Goal: Information Seeking & Learning: Learn about a topic

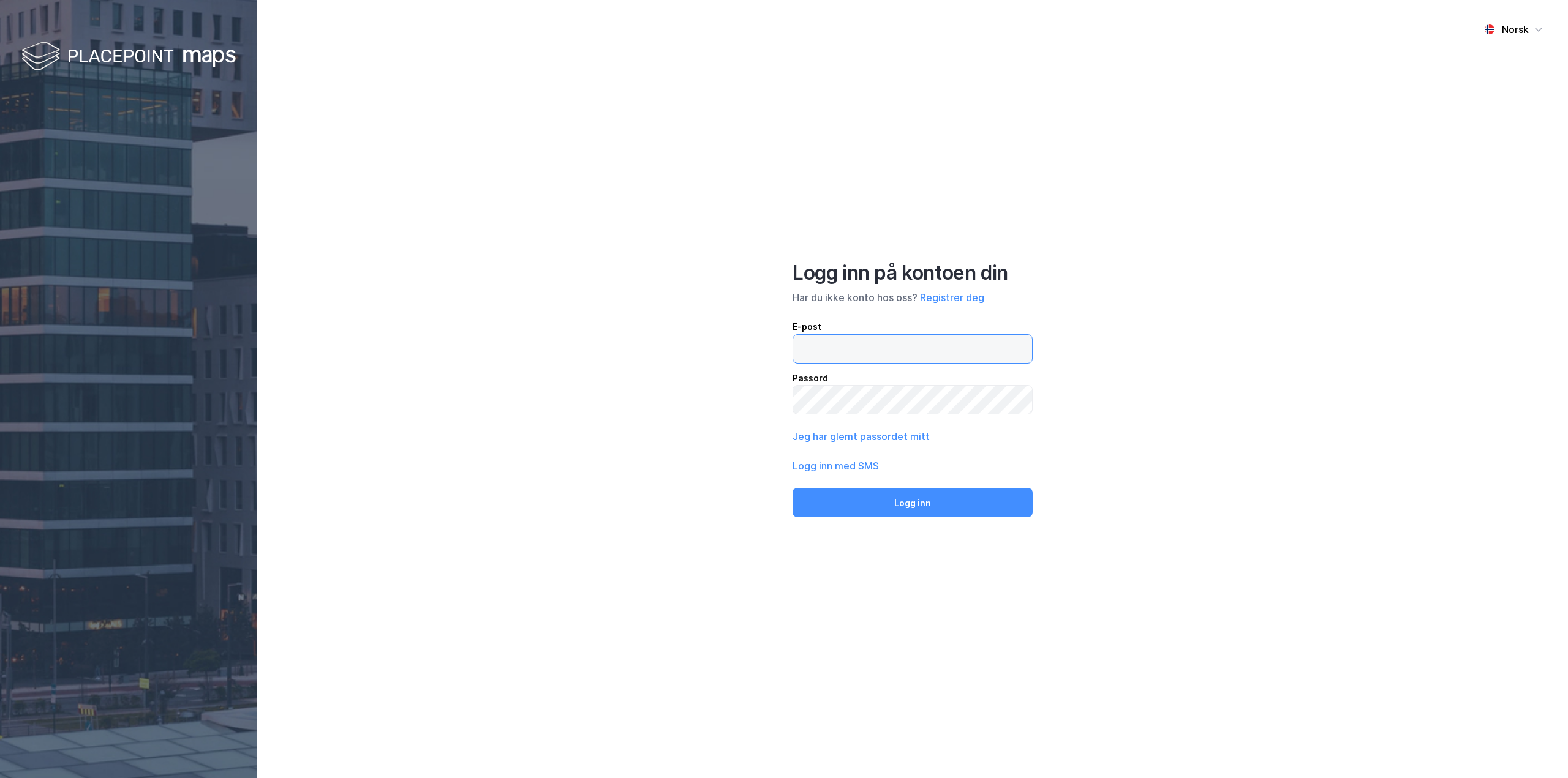
click at [807, 349] on input "email" at bounding box center [913, 349] width 239 height 28
type input "[PERSON_NAME][EMAIL_ADDRESS][DOMAIN_NAME]"
click at [793, 488] on button "Logg inn" at bounding box center [913, 502] width 240 height 30
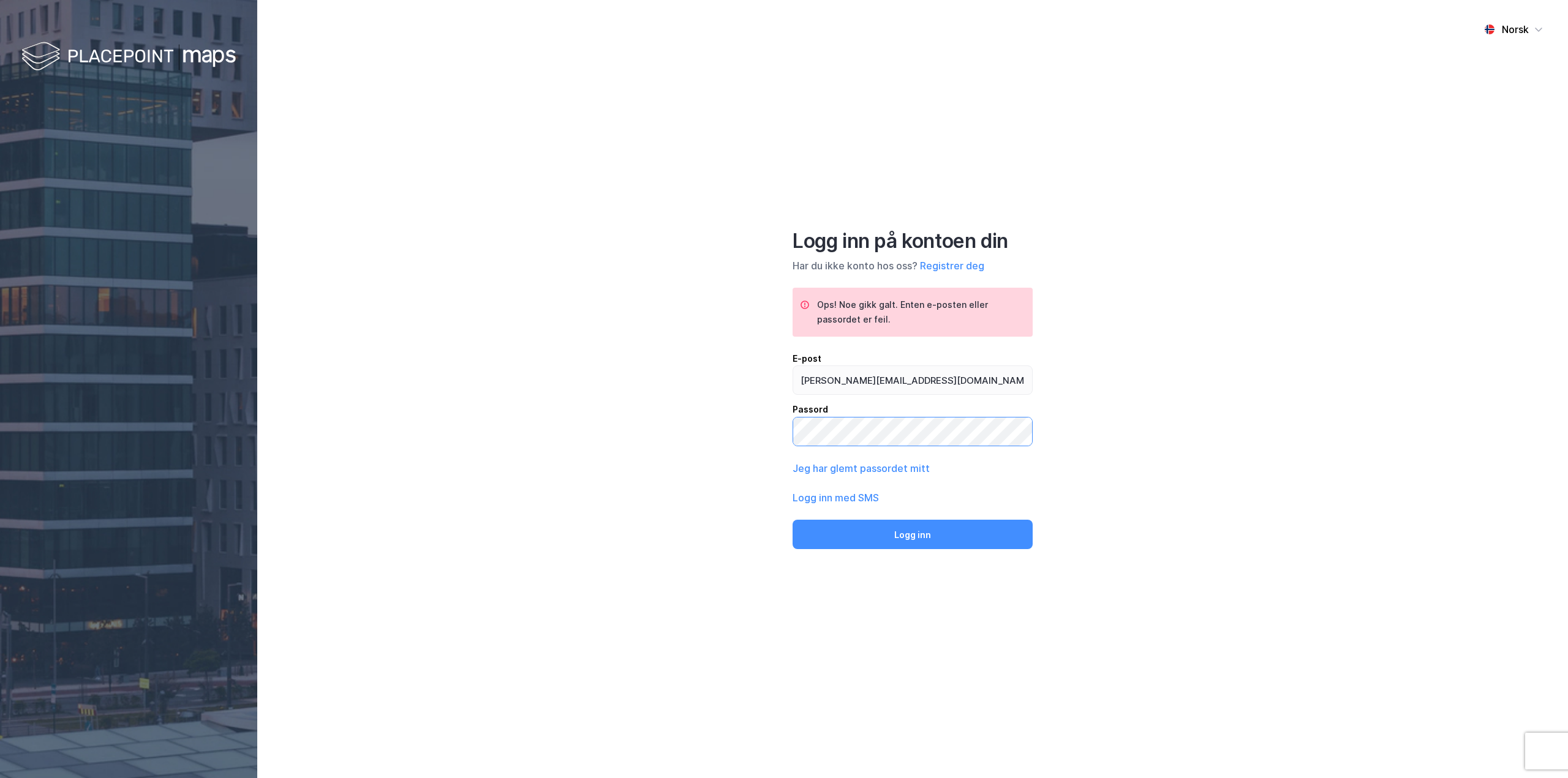
click at [757, 450] on div "Norsk Logg inn på kontoen din Har du ikke konto hos oss? Registrer deg Ops! Noe…" at bounding box center [913, 389] width 1311 height 778
click at [793, 520] on button "Logg inn" at bounding box center [913, 534] width 240 height 30
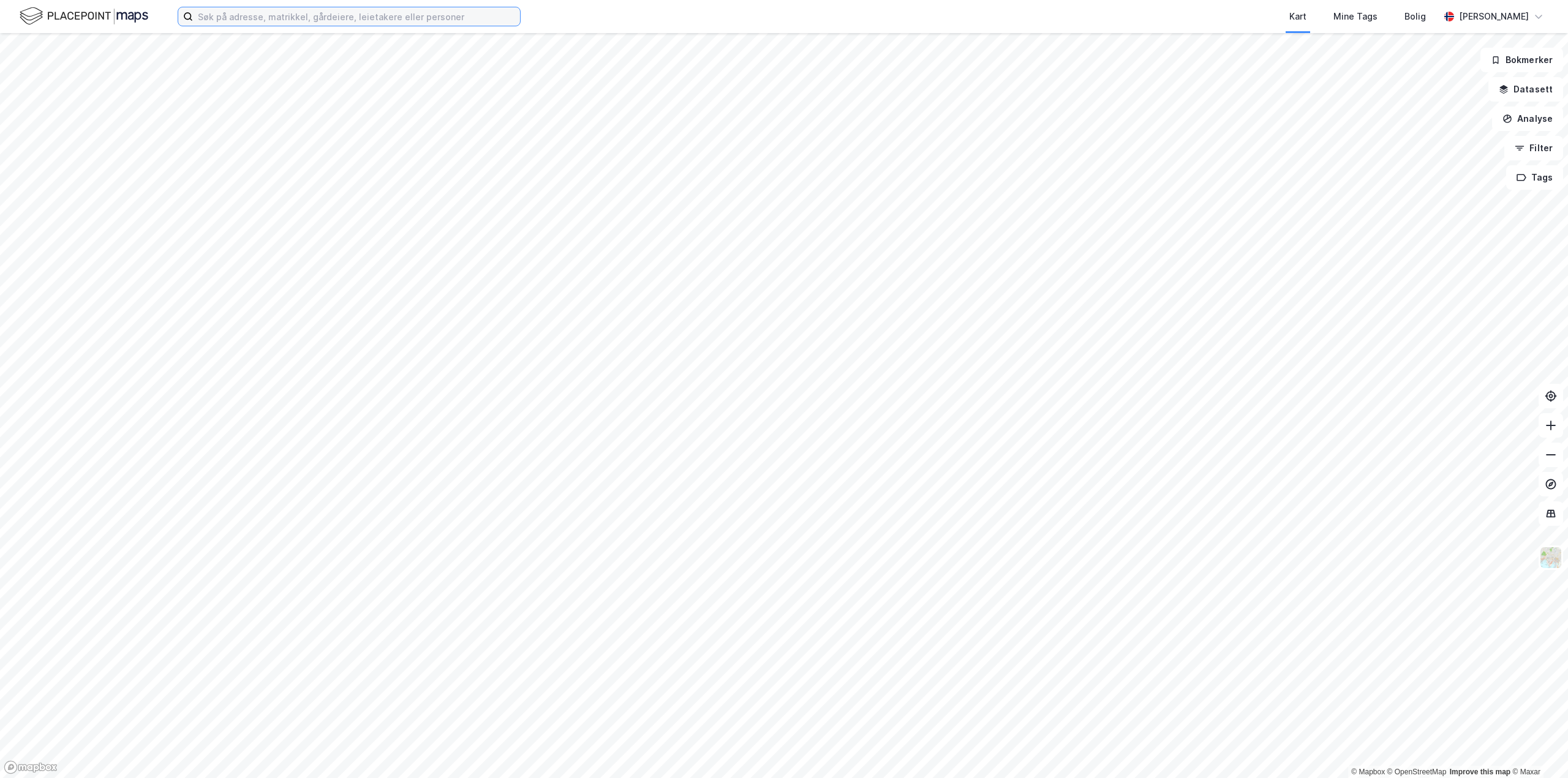
click at [347, 11] on input at bounding box center [357, 17] width 327 height 18
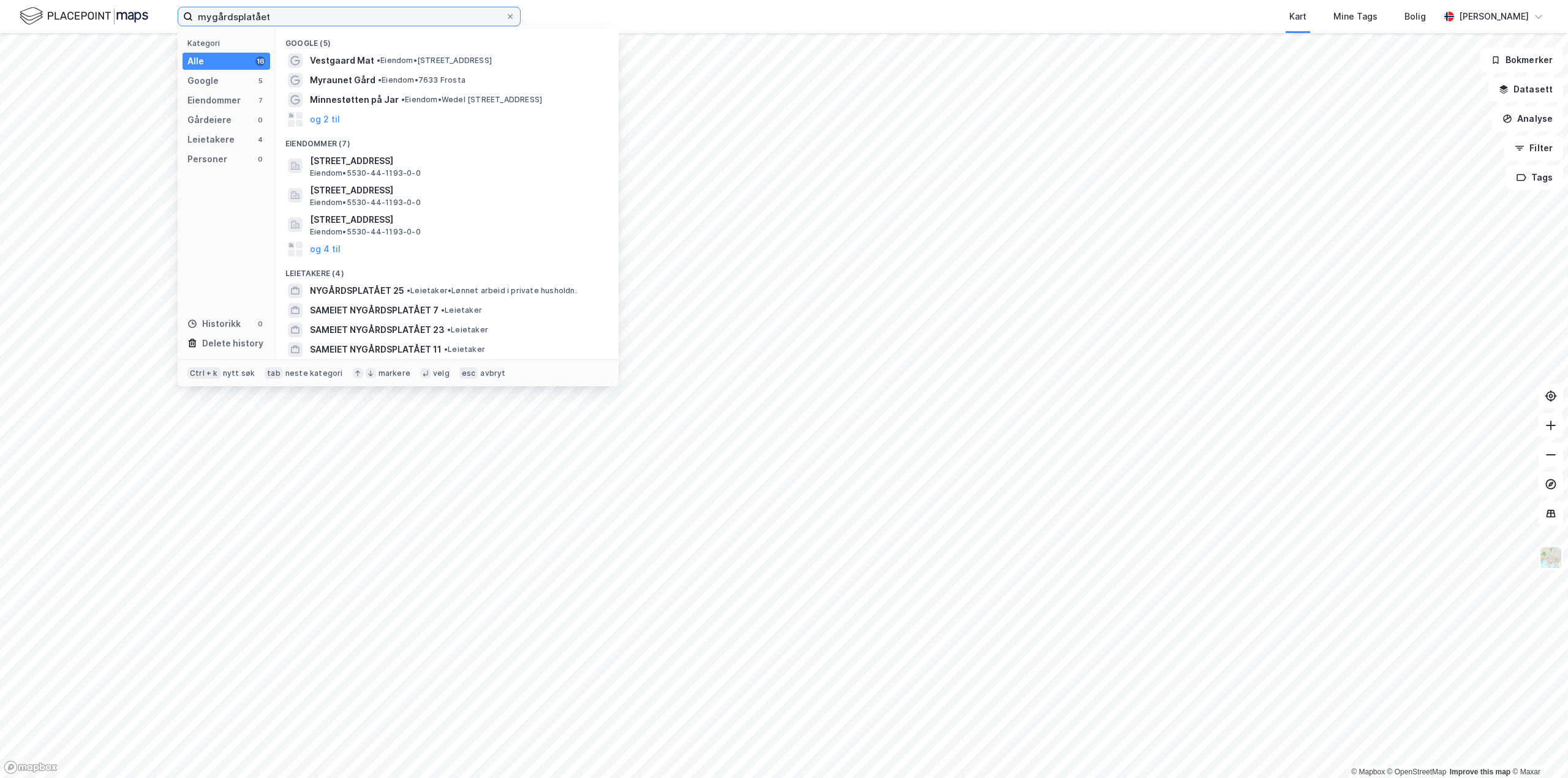
drag, startPoint x: 294, startPoint y: 18, endPoint x: 180, endPoint y: 33, distance: 115.0
click at [180, 26] on div "mygårdsplatået Kategori Alle 16 Google 5 Eiendommer 7 Gårdeiere 0 Leietakere 4 …" at bounding box center [349, 17] width 343 height 20
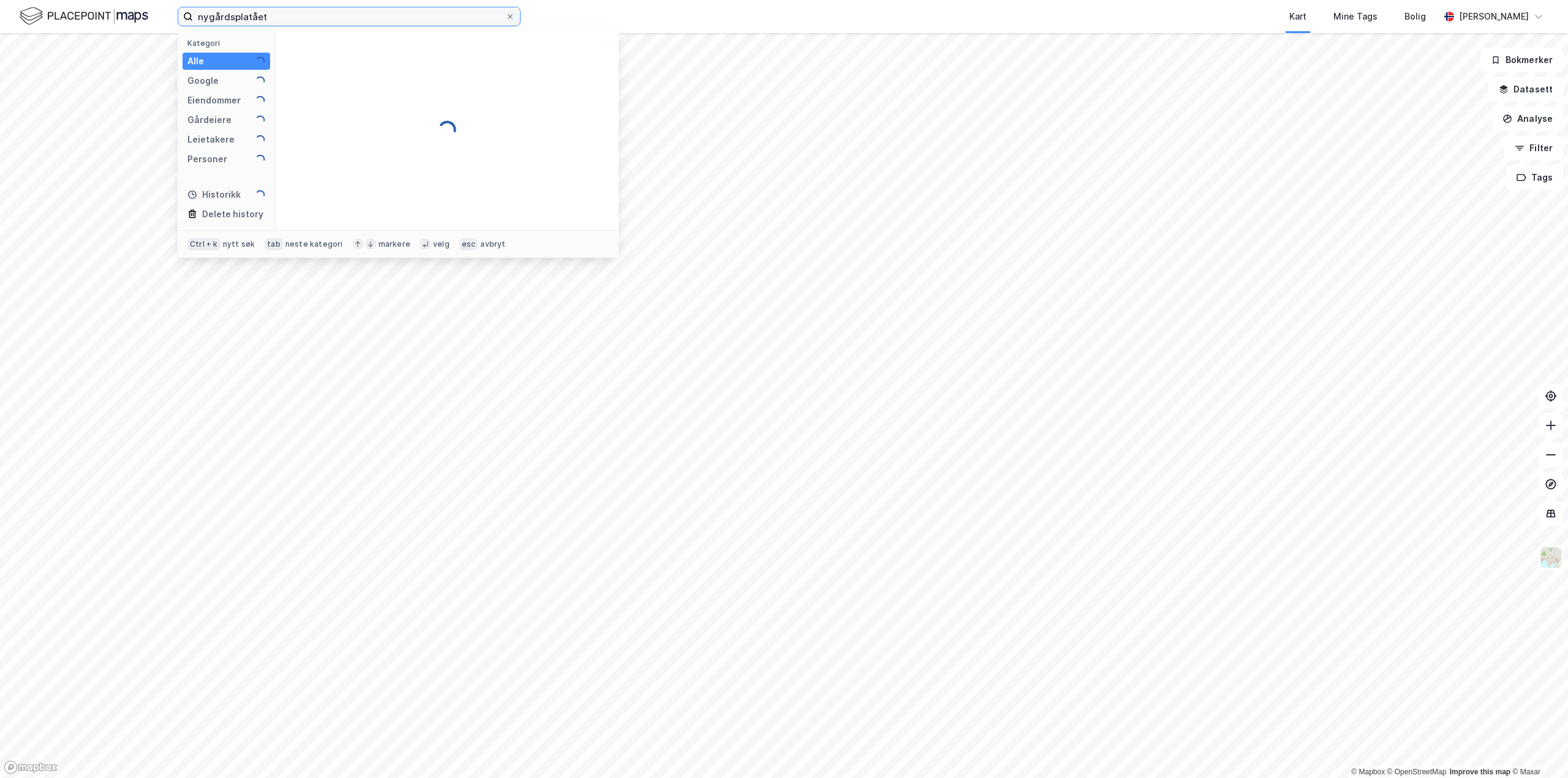
type input "nygårdsplatået"
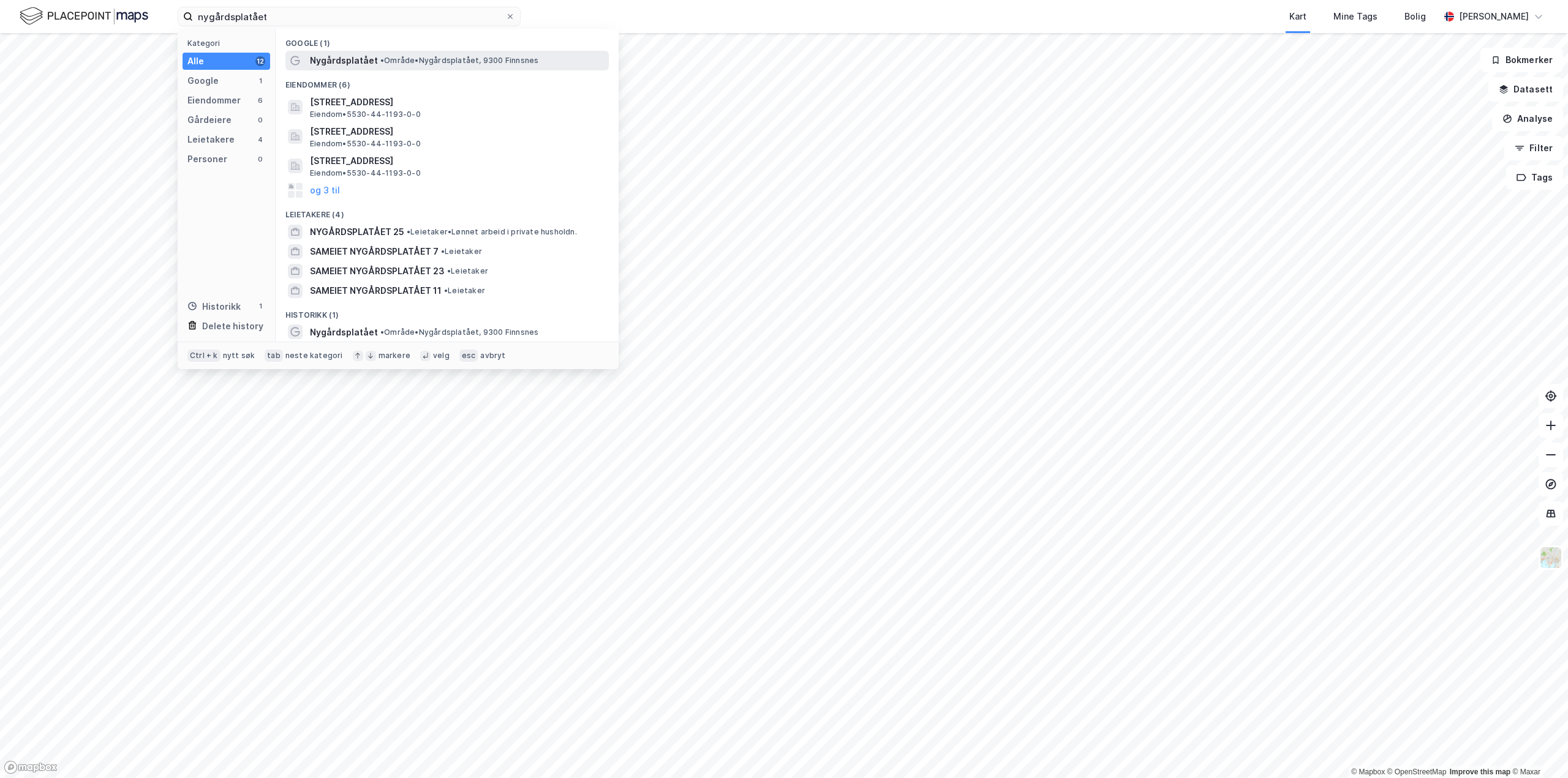
click at [352, 60] on span "Nygårdsplatået" at bounding box center [344, 60] width 68 height 15
